Goal: Task Accomplishment & Management: Use online tool/utility

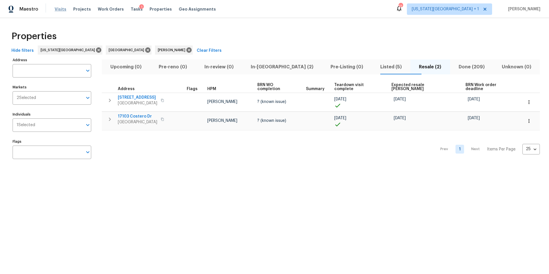
click at [60, 9] on span "Visits" at bounding box center [61, 9] width 12 height 6
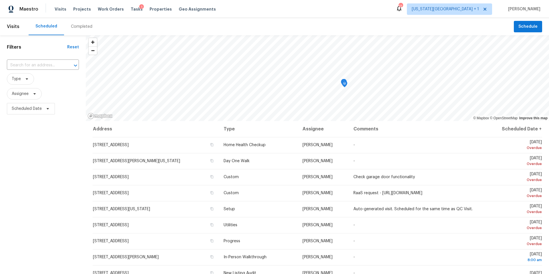
click at [78, 27] on div "Completed" at bounding box center [81, 27] width 21 height 6
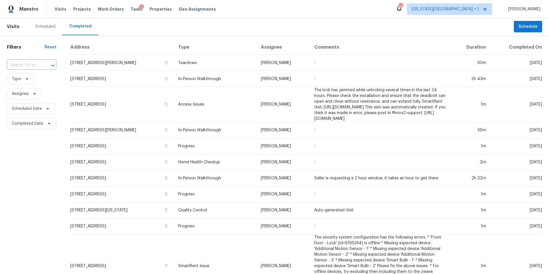
click at [29, 66] on input "text" at bounding box center [23, 65] width 33 height 9
paste input "11214 E 48th St, Kansas City, MO 64133"
type input "11214 E 48th St, Kansas City, MO 64133"
click at [33, 81] on li "11214 E 48th St, Kansas City, MO 64133" at bounding box center [31, 81] width 49 height 15
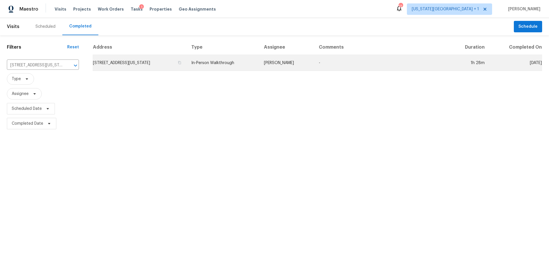
click at [102, 62] on td "11214 E 48th St, Kansas City, MO 64133" at bounding box center [140, 63] width 94 height 16
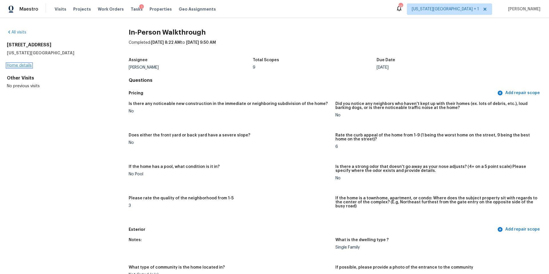
click at [22, 64] on link "Home details" at bounding box center [19, 65] width 25 height 4
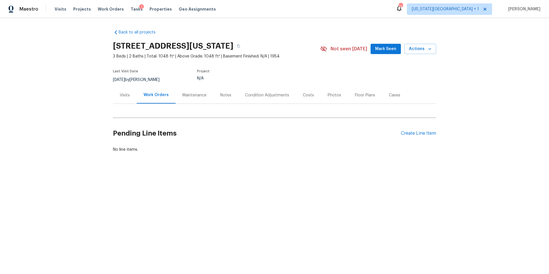
click at [125, 96] on div "Visits" at bounding box center [125, 95] width 10 height 6
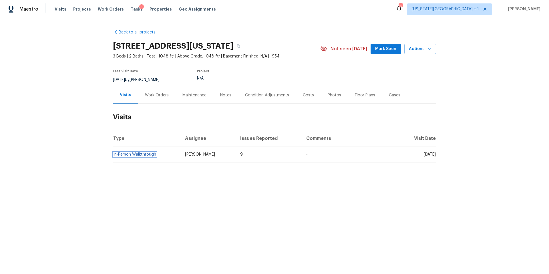
click at [132, 154] on link "In-Person Walkthrough" at bounding box center [134, 154] width 43 height 4
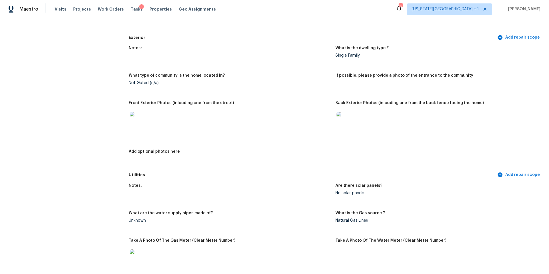
scroll to position [198, 0]
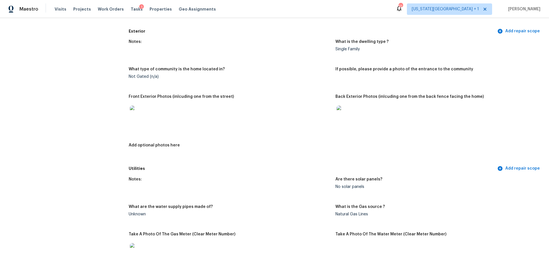
click at [142, 114] on img at bounding box center [139, 115] width 18 height 18
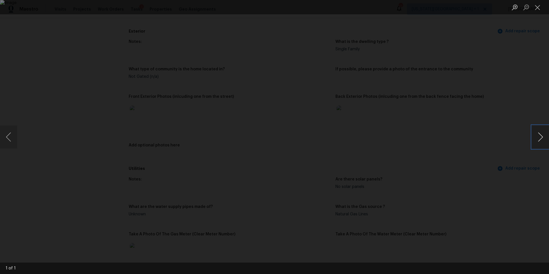
click at [541, 139] on button "Next image" at bounding box center [540, 137] width 17 height 23
click at [545, 139] on button "Next image" at bounding box center [540, 137] width 17 height 23
click at [503, 148] on div "Lightbox" at bounding box center [274, 137] width 549 height 274
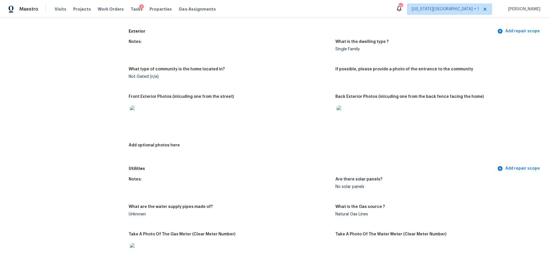
click at [346, 111] on img at bounding box center [346, 115] width 18 height 18
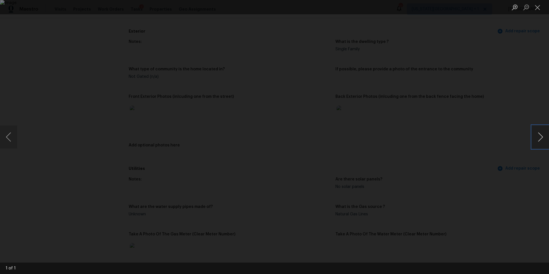
click at [542, 138] on button "Next image" at bounding box center [540, 137] width 17 height 23
click at [508, 146] on div "Lightbox" at bounding box center [274, 137] width 549 height 274
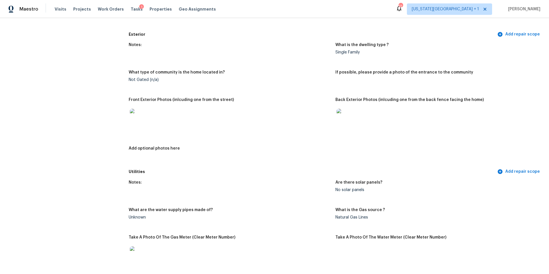
scroll to position [157, 0]
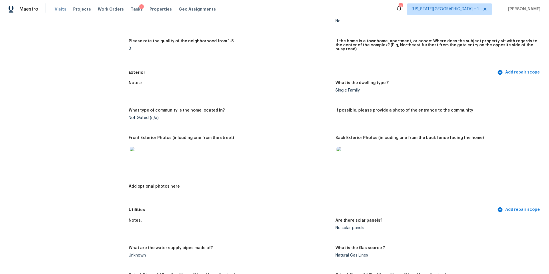
click at [58, 9] on span "Visits" at bounding box center [61, 9] width 12 height 6
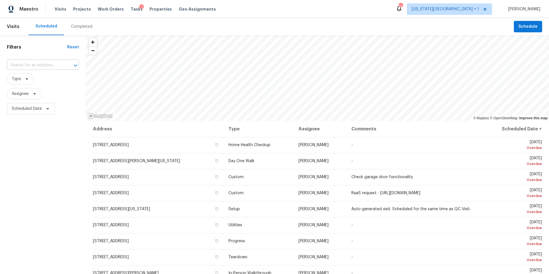
click at [31, 68] on input "text" at bounding box center [35, 65] width 56 height 9
type input "1724"
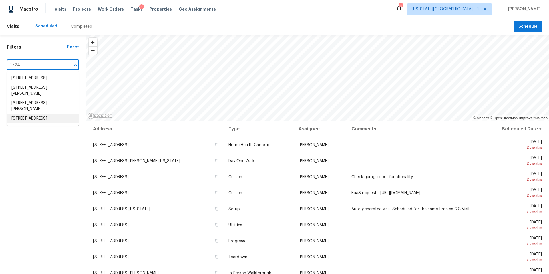
click at [25, 123] on li "1724 Grand Ave, Leavenworth, KS 66048" at bounding box center [43, 118] width 72 height 9
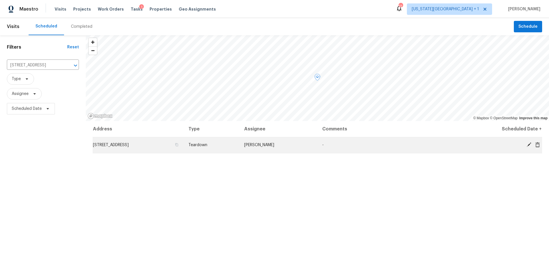
click at [528, 146] on icon at bounding box center [529, 144] width 5 height 5
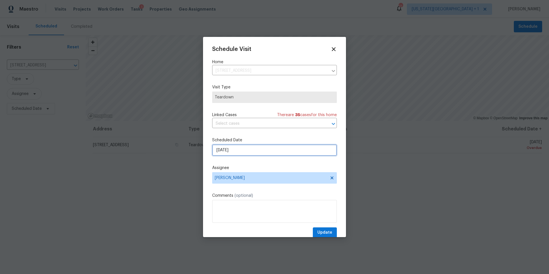
click at [251, 153] on input "10/6/2025" at bounding box center [274, 149] width 125 height 11
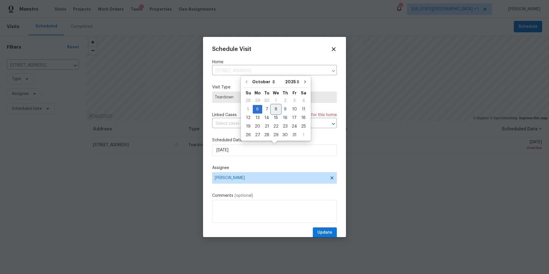
click at [276, 110] on div "8" at bounding box center [275, 109] width 9 height 8
type input "10/8/2025"
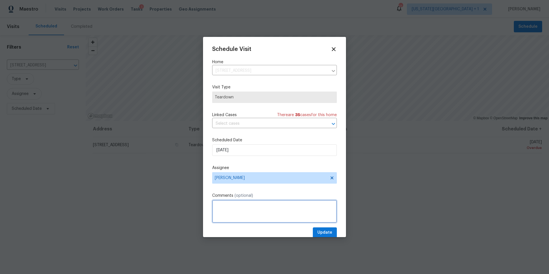
click at [222, 208] on textarea at bounding box center [274, 211] width 125 height 23
type textarea "COE was moved to this Friday,10/10. Please complete 10/08"
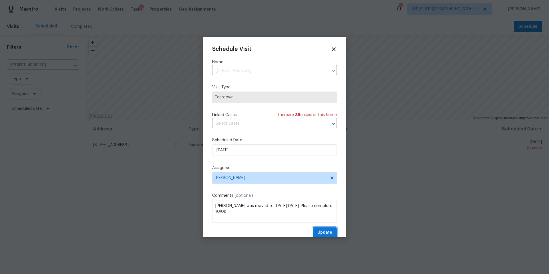
click at [320, 233] on span "Update" at bounding box center [324, 232] width 15 height 7
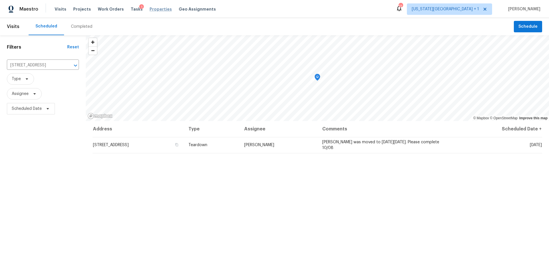
click at [152, 7] on span "Properties" at bounding box center [161, 9] width 22 height 6
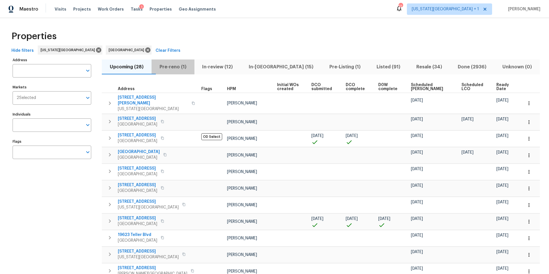
click at [180, 66] on span "Pre-reno (1)" at bounding box center [173, 67] width 36 height 8
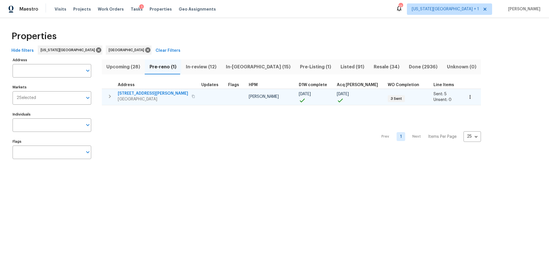
click at [141, 96] on span "13205 Byars Rd" at bounding box center [153, 94] width 70 height 6
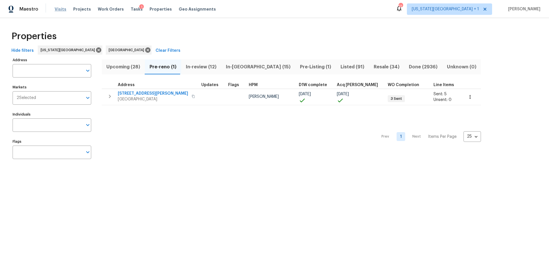
click at [62, 9] on span "Visits" at bounding box center [61, 9] width 12 height 6
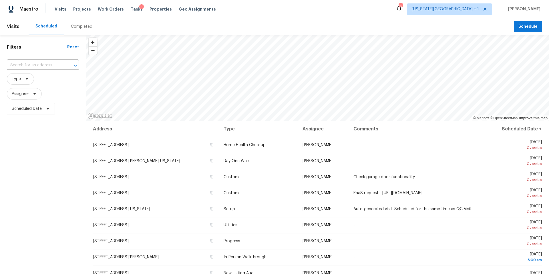
click at [74, 26] on div "Completed" at bounding box center [81, 27] width 21 height 6
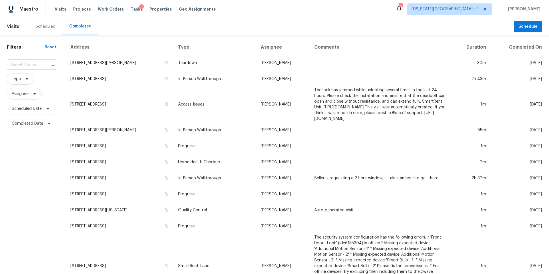
click at [32, 66] on input "text" at bounding box center [23, 65] width 33 height 9
paste input "11320 E 56th Ter, Raytown, MO 64133"
type input "11320 E 56th Ter, Raytown, MO 64133"
click at [33, 83] on li "11320 E 56th Ter, Raytown, MO 64133" at bounding box center [31, 78] width 49 height 9
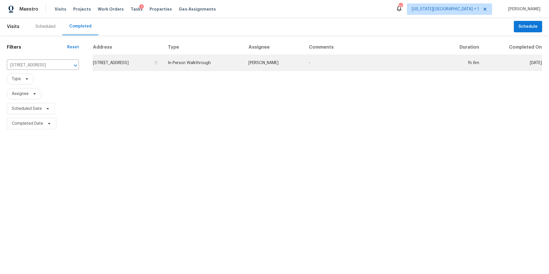
click at [125, 63] on td "11320 E 56th Ter, Raytown, MO 64133" at bounding box center [128, 63] width 71 height 16
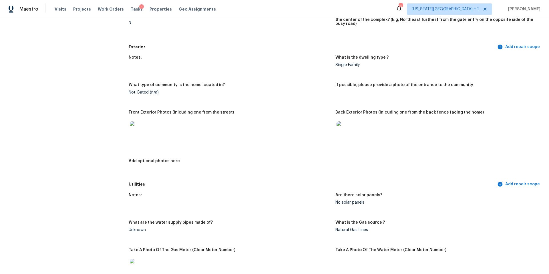
scroll to position [192, 0]
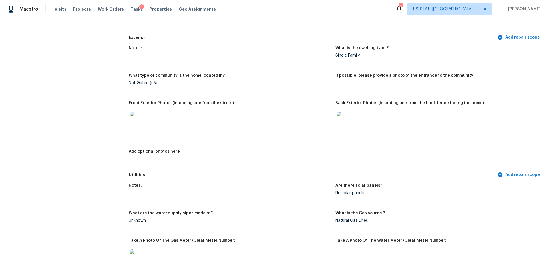
click at [137, 121] on img at bounding box center [139, 121] width 18 height 18
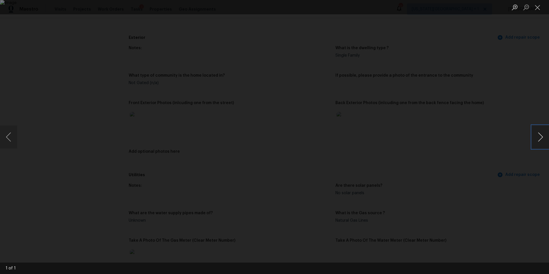
click at [539, 139] on button "Next image" at bounding box center [540, 137] width 17 height 23
click at [498, 160] on div "Lightbox" at bounding box center [274, 137] width 549 height 274
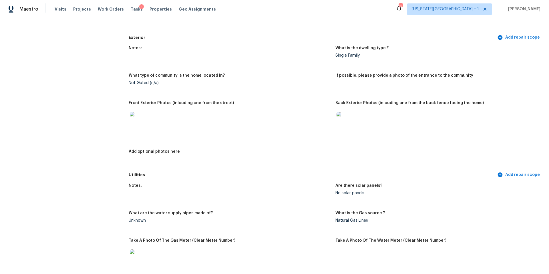
click at [347, 112] on img at bounding box center [346, 121] width 18 height 18
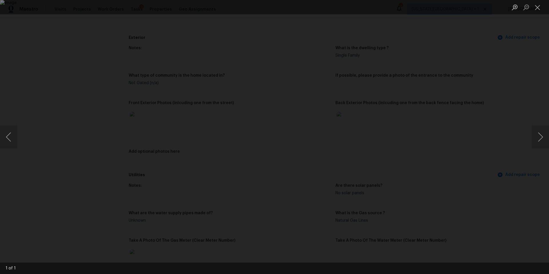
click at [515, 156] on div "Lightbox" at bounding box center [274, 137] width 549 height 274
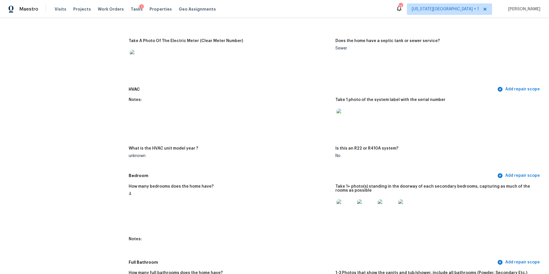
scroll to position [481, 0]
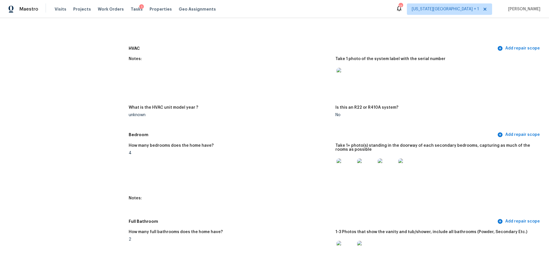
click at [347, 168] on img at bounding box center [346, 167] width 18 height 18
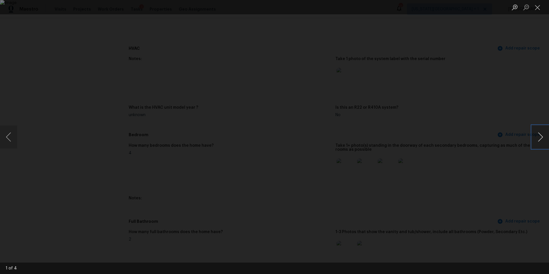
click at [548, 142] on button "Next image" at bounding box center [540, 137] width 17 height 23
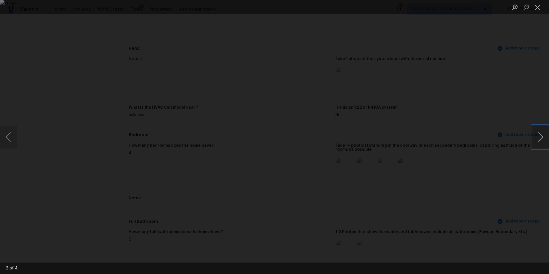
click at [548, 142] on button "Next image" at bounding box center [540, 137] width 17 height 23
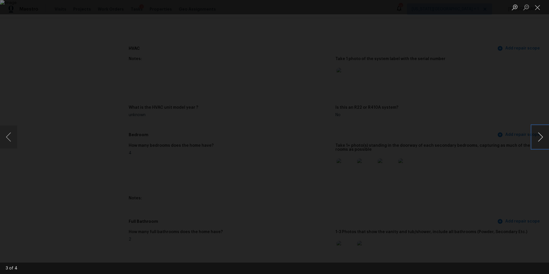
click at [548, 142] on button "Next image" at bounding box center [540, 137] width 17 height 23
click at [507, 118] on div "Lightbox" at bounding box center [274, 137] width 549 height 274
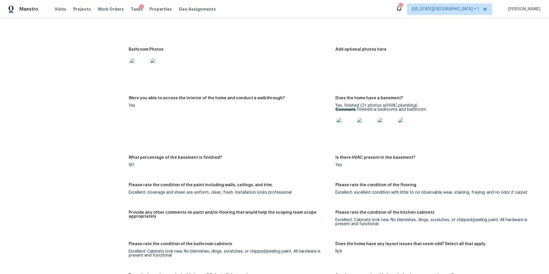
scroll to position [860, 0]
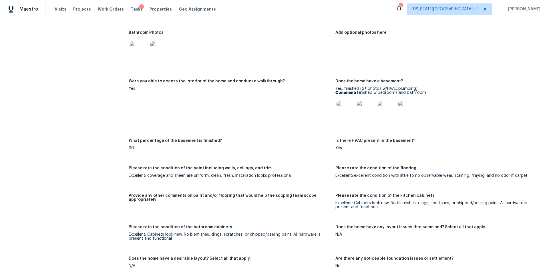
click at [345, 106] on img at bounding box center [346, 110] width 18 height 18
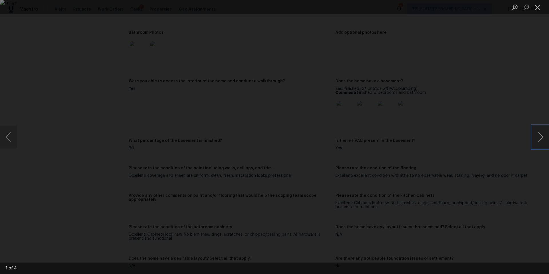
click at [537, 137] on button "Next image" at bounding box center [540, 137] width 17 height 23
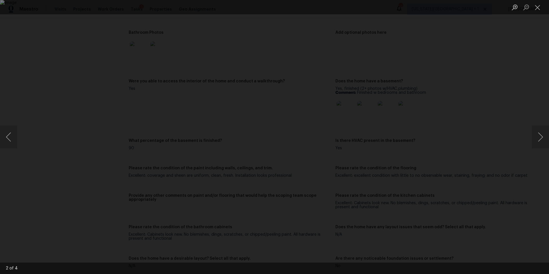
click at [515, 130] on div "Lightbox" at bounding box center [274, 137] width 549 height 274
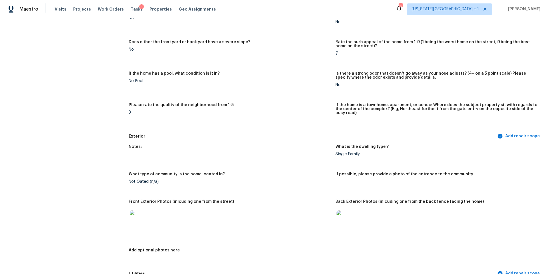
scroll to position [0, 0]
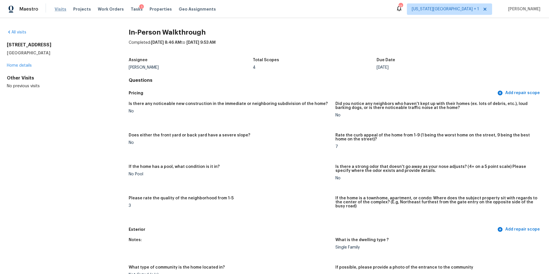
click at [61, 8] on span "Visits" at bounding box center [61, 9] width 12 height 6
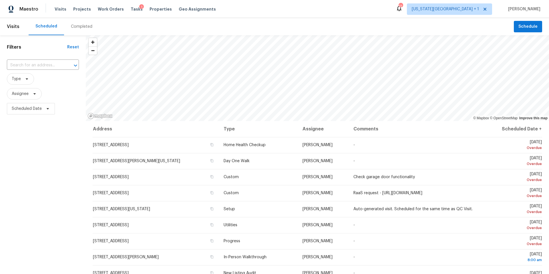
click at [76, 27] on div "Completed" at bounding box center [81, 27] width 21 height 6
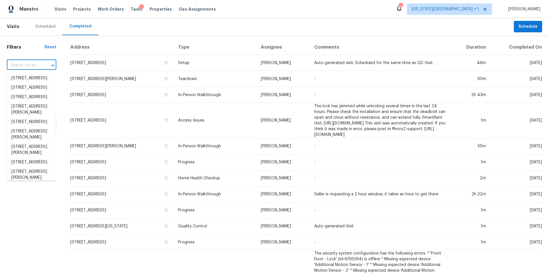
click at [25, 65] on input "text" at bounding box center [23, 65] width 33 height 9
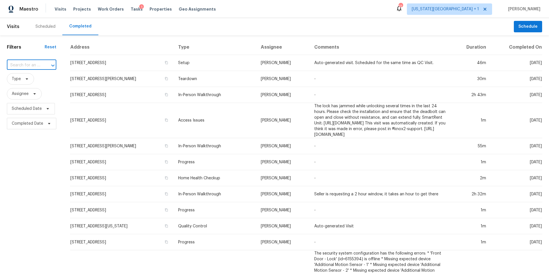
paste input "11892 S Carriage Rd, Olathe, KS 66062"
type input "11892 S Carriage Rd, Olathe, KS 66062"
click at [31, 79] on li "11892 S Carriage Rd, Olathe, KS 66062" at bounding box center [31, 78] width 49 height 9
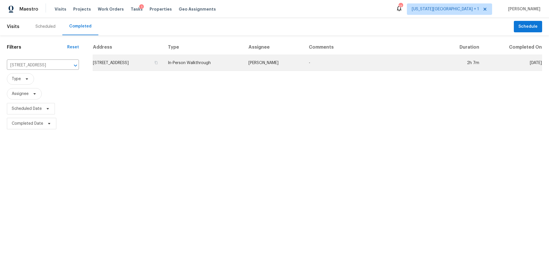
click at [125, 65] on td "11892 S Carriage Rd, Olathe, KS 66062" at bounding box center [128, 63] width 71 height 16
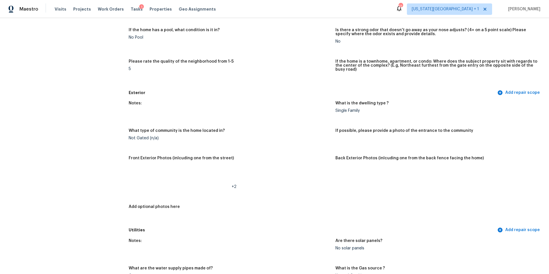
scroll to position [147, 0]
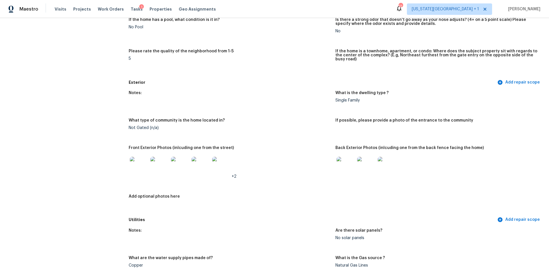
click at [142, 160] on img at bounding box center [139, 166] width 18 height 18
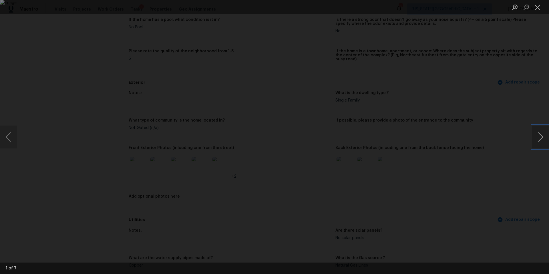
click at [540, 142] on button "Next image" at bounding box center [540, 137] width 17 height 23
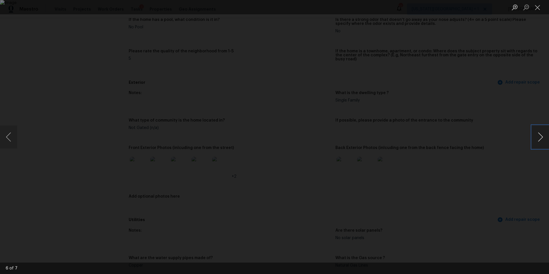
click at [540, 142] on button "Next image" at bounding box center [540, 137] width 17 height 23
click at [486, 132] on div "Lightbox" at bounding box center [274, 137] width 549 height 274
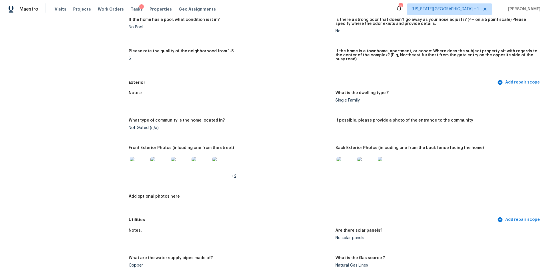
click at [347, 160] on img at bounding box center [346, 166] width 18 height 18
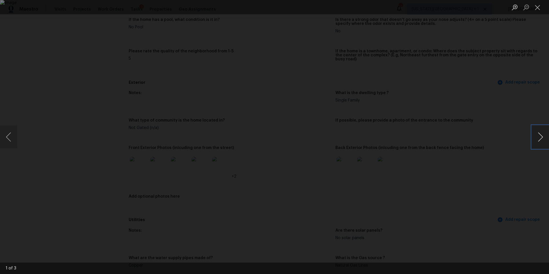
click at [541, 138] on button "Next image" at bounding box center [540, 137] width 17 height 23
click at [540, 138] on button "Next image" at bounding box center [540, 137] width 17 height 23
click at [486, 130] on div "Lightbox" at bounding box center [274, 137] width 549 height 274
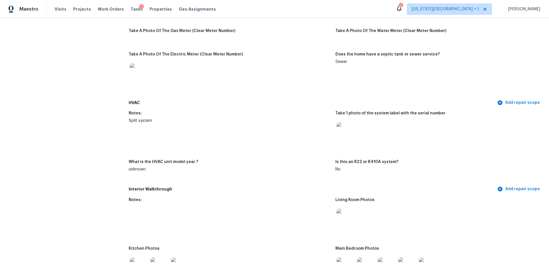
scroll to position [430, 0]
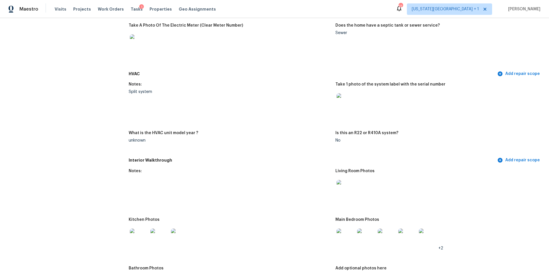
click at [348, 186] on img at bounding box center [346, 189] width 18 height 18
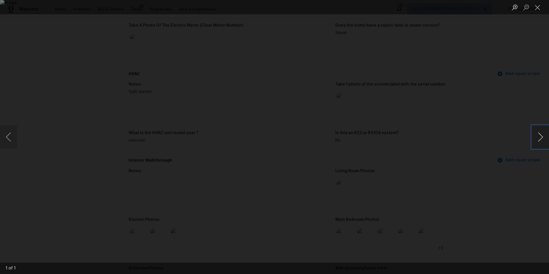
click at [544, 138] on button "Next image" at bounding box center [540, 137] width 17 height 23
click at [506, 162] on div "Lightbox" at bounding box center [274, 137] width 549 height 274
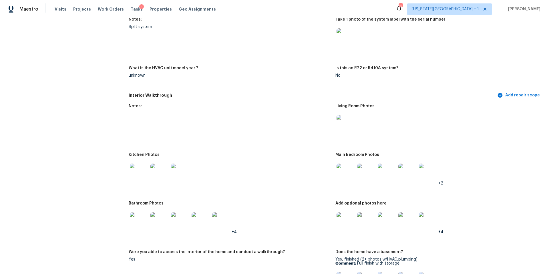
scroll to position [501, 0]
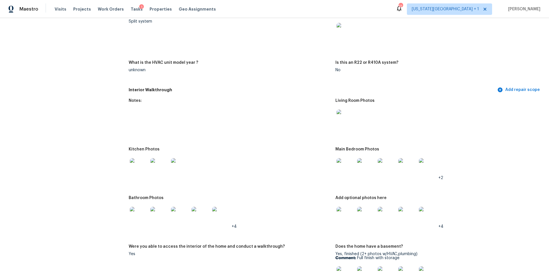
click at [139, 210] on img at bounding box center [139, 216] width 18 height 18
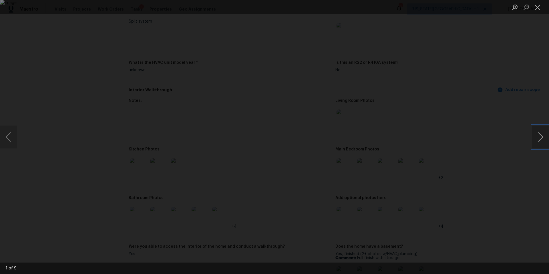
click at [537, 140] on button "Next image" at bounding box center [540, 137] width 17 height 23
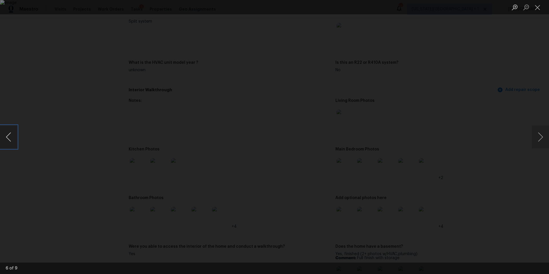
click at [7, 139] on button "Previous image" at bounding box center [8, 137] width 17 height 23
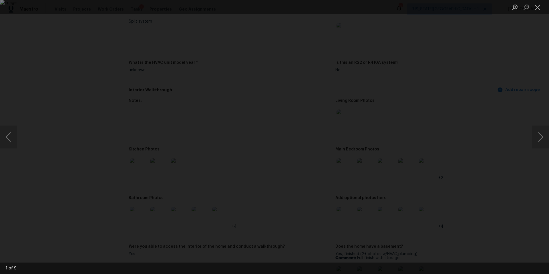
click at [487, 144] on div "Lightbox" at bounding box center [274, 137] width 549 height 274
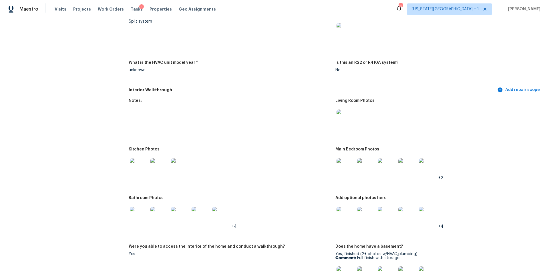
click at [182, 165] on img at bounding box center [180, 167] width 18 height 18
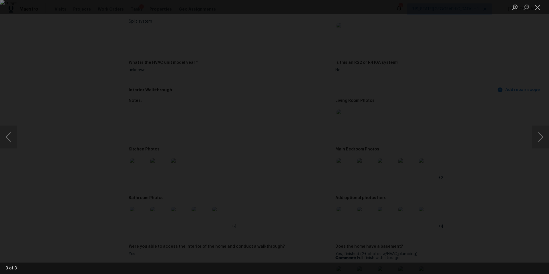
click at [531, 134] on div "Lightbox" at bounding box center [274, 137] width 549 height 274
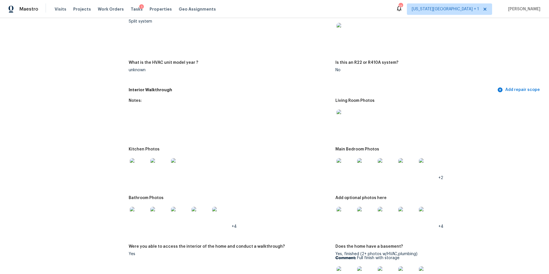
click at [143, 207] on img at bounding box center [139, 216] width 18 height 18
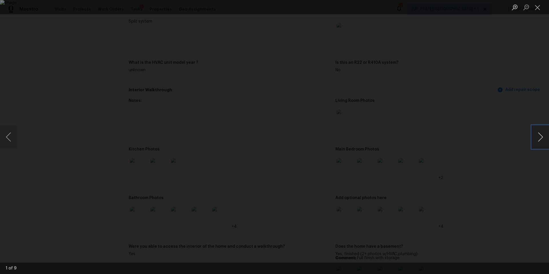
click at [542, 140] on button "Next image" at bounding box center [540, 137] width 17 height 23
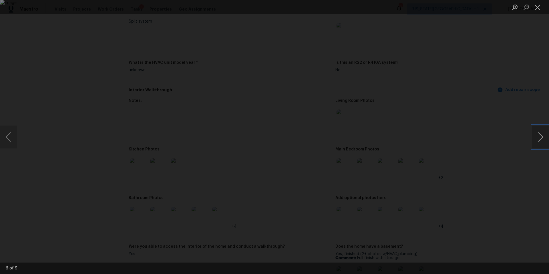
click at [542, 140] on button "Next image" at bounding box center [540, 137] width 17 height 23
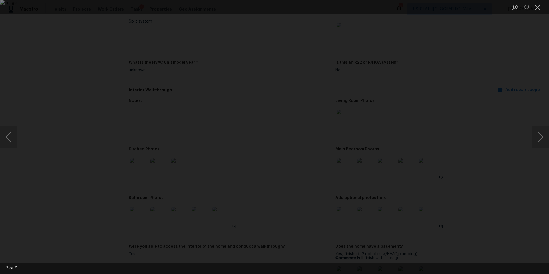
click at [472, 142] on div "Lightbox" at bounding box center [274, 137] width 549 height 274
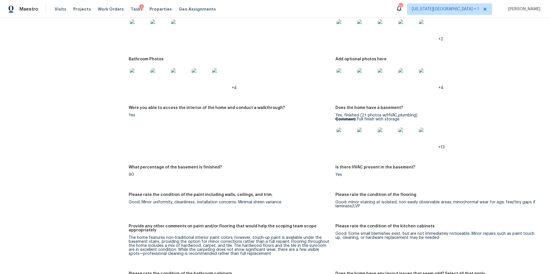
scroll to position [649, 0]
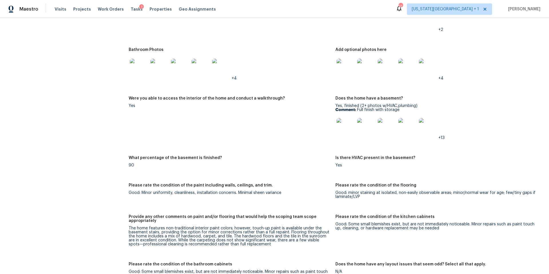
click at [347, 121] on img at bounding box center [346, 127] width 18 height 18
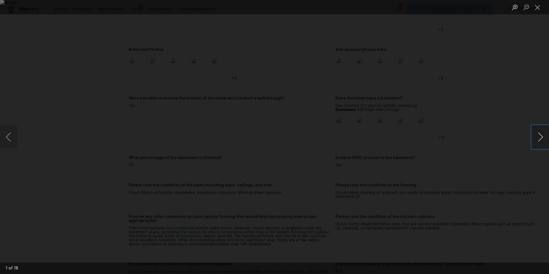
click at [536, 138] on button "Next image" at bounding box center [540, 137] width 17 height 23
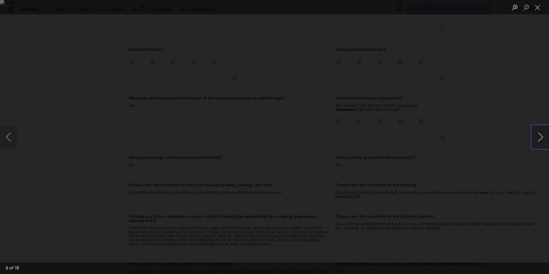
click at [536, 138] on button "Next image" at bounding box center [540, 137] width 17 height 23
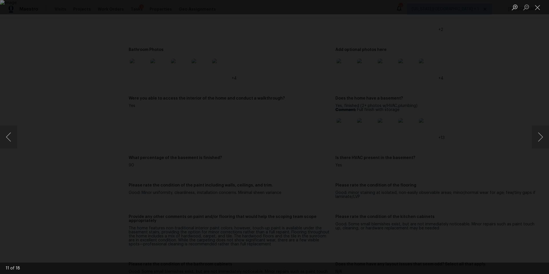
click at [488, 149] on div "Lightbox" at bounding box center [274, 137] width 549 height 274
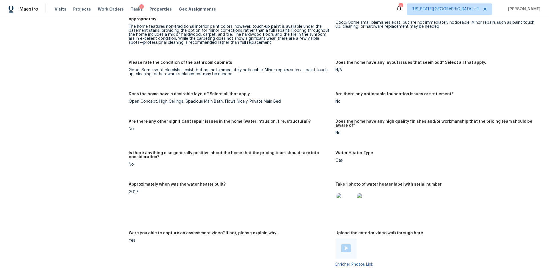
scroll to position [883, 0]
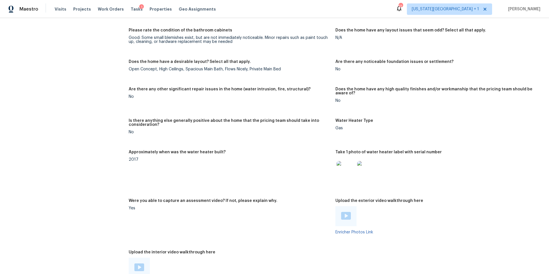
click at [346, 168] on img at bounding box center [346, 170] width 18 height 18
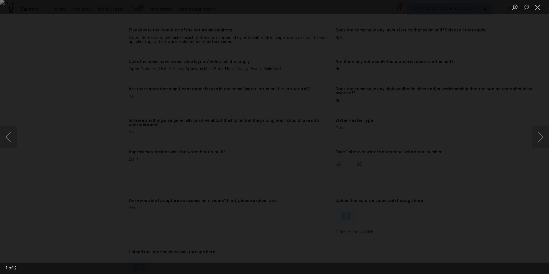
click at [460, 122] on div "Lightbox" at bounding box center [274, 137] width 549 height 274
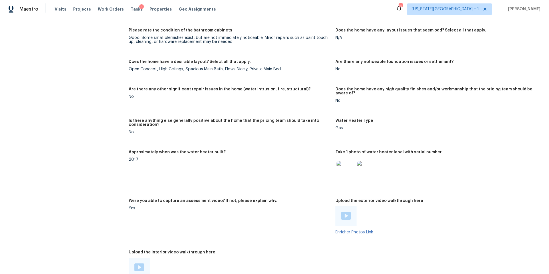
click at [347, 212] on img at bounding box center [346, 216] width 10 height 8
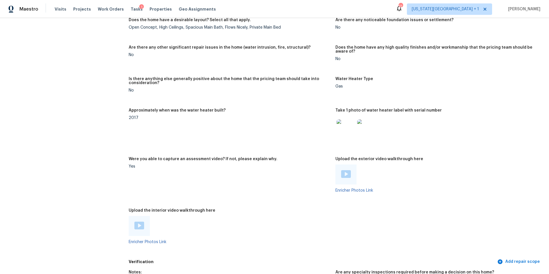
scroll to position [965, 0]
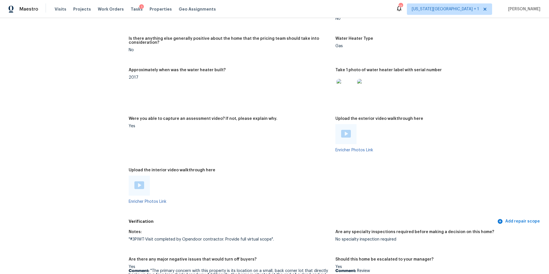
click at [141, 186] on div at bounding box center [139, 186] width 21 height 20
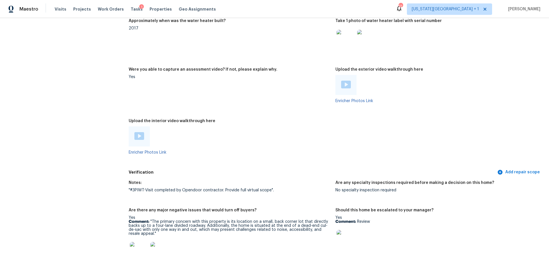
scroll to position [1103, 0]
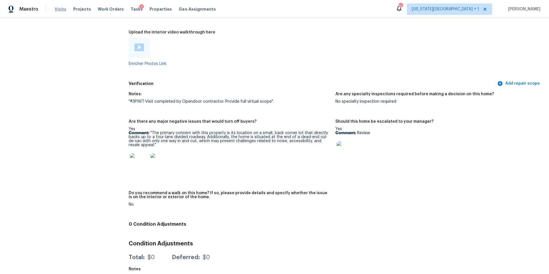
click at [63, 9] on span "Visits" at bounding box center [61, 9] width 12 height 6
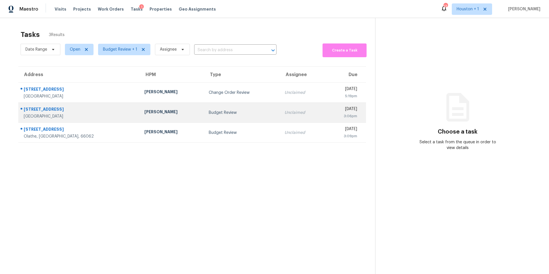
click at [144, 112] on div "[PERSON_NAME]" at bounding box center [171, 112] width 55 height 7
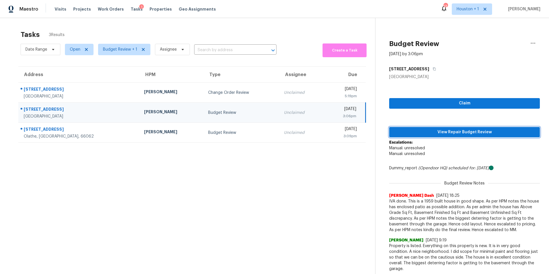
click at [446, 134] on span "View Repair Budget Review" at bounding box center [465, 132] width 142 height 7
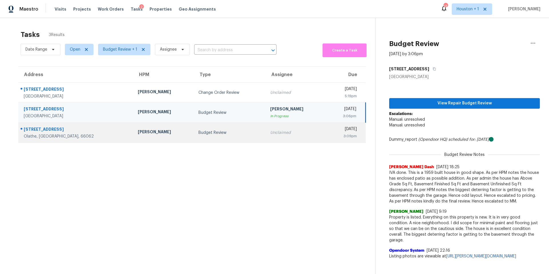
click at [88, 132] on td "11892 S Carriage Rd Olathe, KS, 66062" at bounding box center [75, 133] width 115 height 20
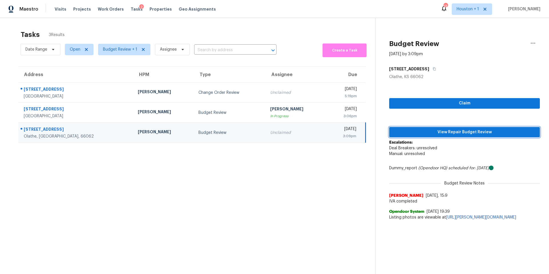
click at [423, 130] on span "View Repair Budget Review" at bounding box center [465, 132] width 142 height 7
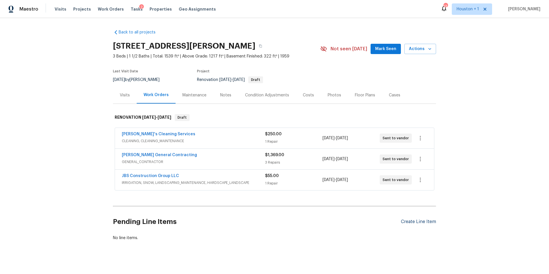
click at [422, 221] on div "Create Line Item" at bounding box center [418, 221] width 35 height 5
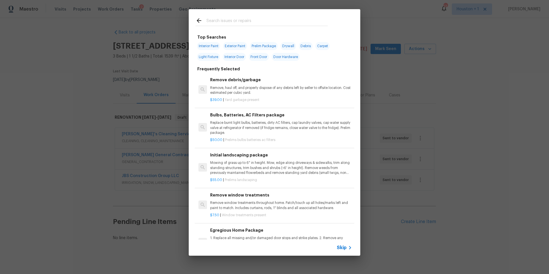
click at [225, 18] on input "text" at bounding box center [267, 21] width 121 height 9
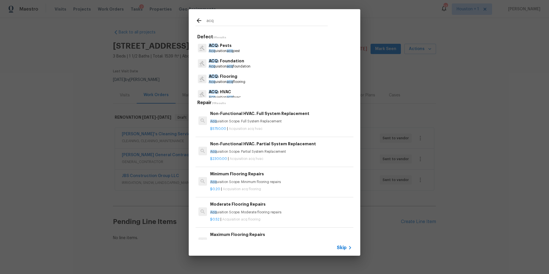
type input "acq"
click at [223, 75] on p "ACQ : Flooring" at bounding box center [227, 77] width 37 height 6
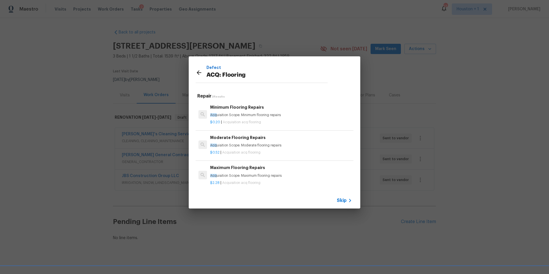
click at [239, 114] on p "Acq uisition Scope: Minimum flooring repairs" at bounding box center [281, 115] width 142 height 5
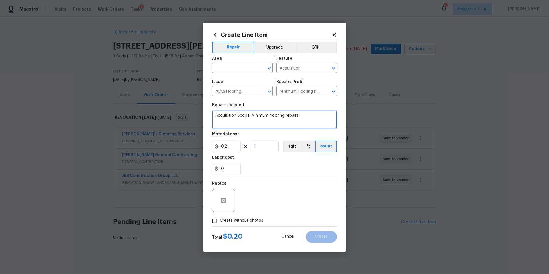
drag, startPoint x: 304, startPoint y: 118, endPoint x: 213, endPoint y: 116, distance: 90.7
click at [213, 116] on textarea "Acquisition Scope: Minimum flooring repairs" at bounding box center [274, 119] width 125 height 18
click at [267, 92] on icon "Open" at bounding box center [269, 91] width 7 height 7
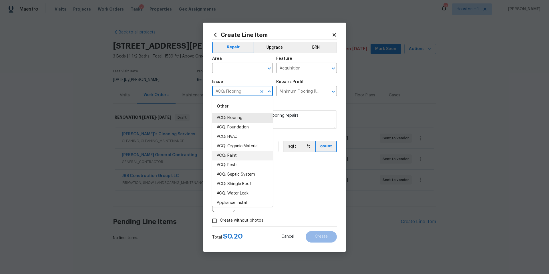
click at [230, 158] on li "ACQ: Paint" at bounding box center [242, 155] width 61 height 9
type input "ACQ: Paint"
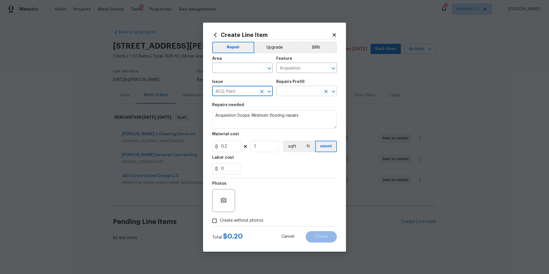
click at [291, 89] on input "text" at bounding box center [298, 91] width 45 height 9
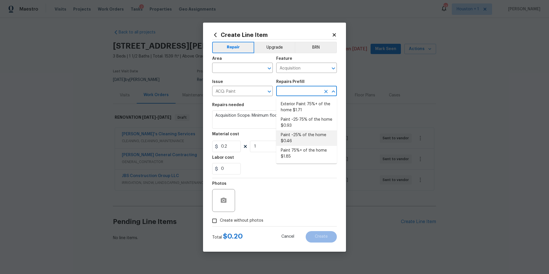
click at [293, 136] on li "Paint ~25% of the home $0.46" at bounding box center [306, 137] width 61 height 15
type textarea "Acquisition Scope: ~25% of the home needs interior paint"
type input "Paint ~25% of the home $0.46"
type input "0.46"
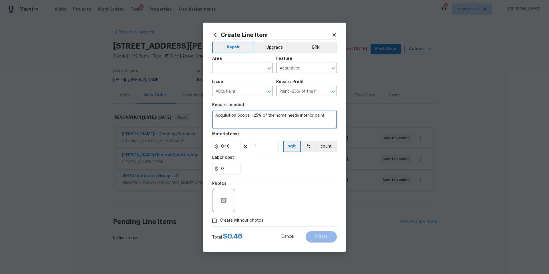
drag, startPoint x: 215, startPoint y: 115, endPoint x: 324, endPoint y: 116, distance: 109.0
click at [324, 116] on textarea "Acquisition Scope: ~25% of the home needs interior paint" at bounding box center [274, 119] width 125 height 18
click at [269, 93] on icon "Open" at bounding box center [269, 91] width 7 height 7
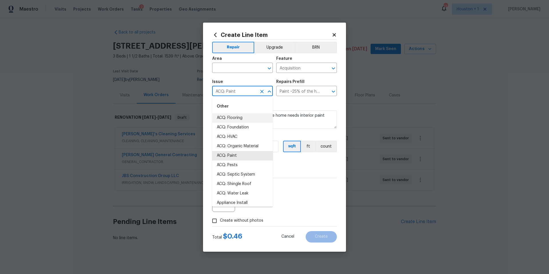
click at [243, 119] on li "ACQ: Flooring" at bounding box center [242, 117] width 61 height 9
type input "ACQ: Flooring"
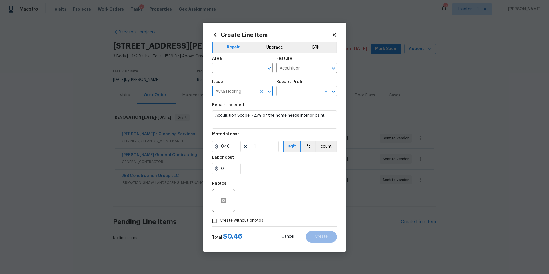
click at [316, 93] on input "text" at bounding box center [298, 91] width 45 height 9
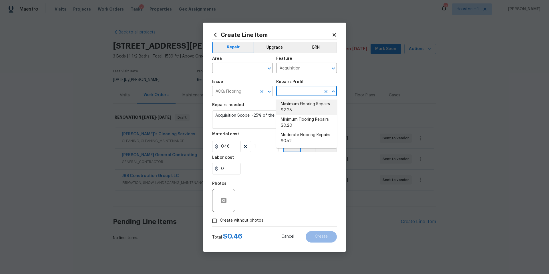
click at [270, 93] on icon "Open" at bounding box center [269, 91] width 7 height 7
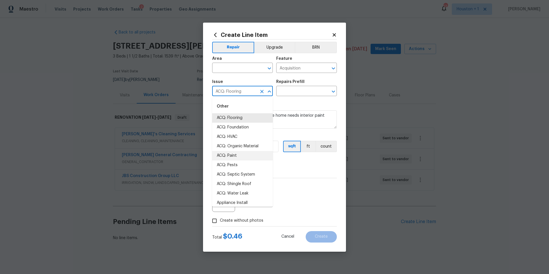
click at [231, 155] on li "ACQ: Paint" at bounding box center [242, 155] width 61 height 9
type input "ACQ: Paint"
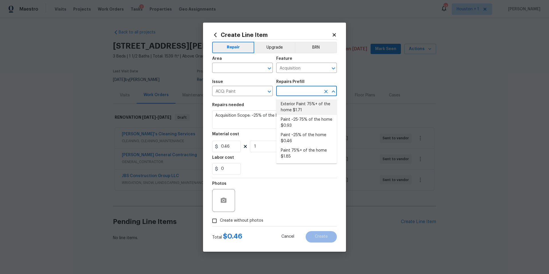
click at [290, 94] on input "text" at bounding box center [298, 91] width 45 height 9
click at [292, 155] on li "Paint 75%+ of the home $1.85" at bounding box center [306, 153] width 61 height 15
type textarea "Acquisition Scope: 75%+ of the home will likely require interior paint"
type input "Paint 75%+ of the home $1.85"
type input "1.85"
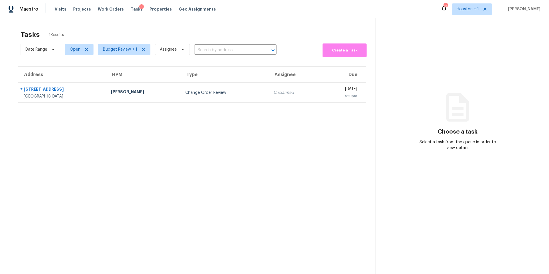
scroll to position [3, 0]
